Goal: Navigation & Orientation: Find specific page/section

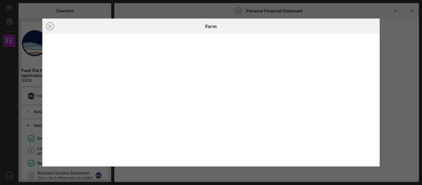
scroll to position [97, 0]
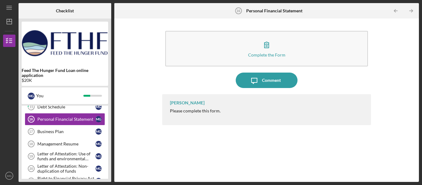
scroll to position [118, 0]
click at [54, 144] on div "Management Resume" at bounding box center [66, 144] width 58 height 5
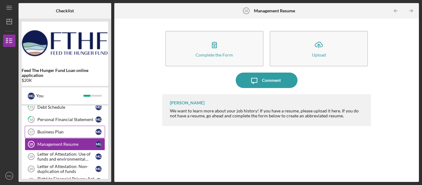
click at [57, 132] on div "Business Plan" at bounding box center [66, 131] width 58 height 5
